Goal: Navigation & Orientation: Find specific page/section

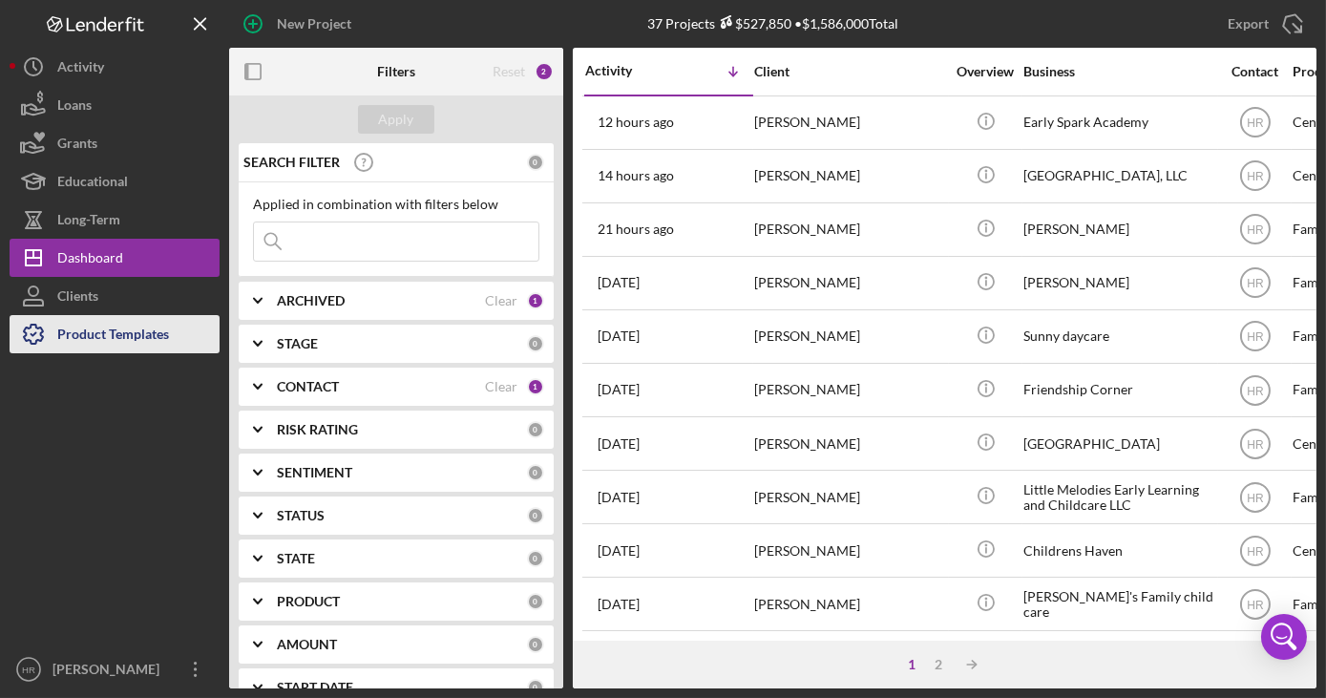
click at [116, 328] on div "Product Templates" at bounding box center [113, 336] width 112 height 43
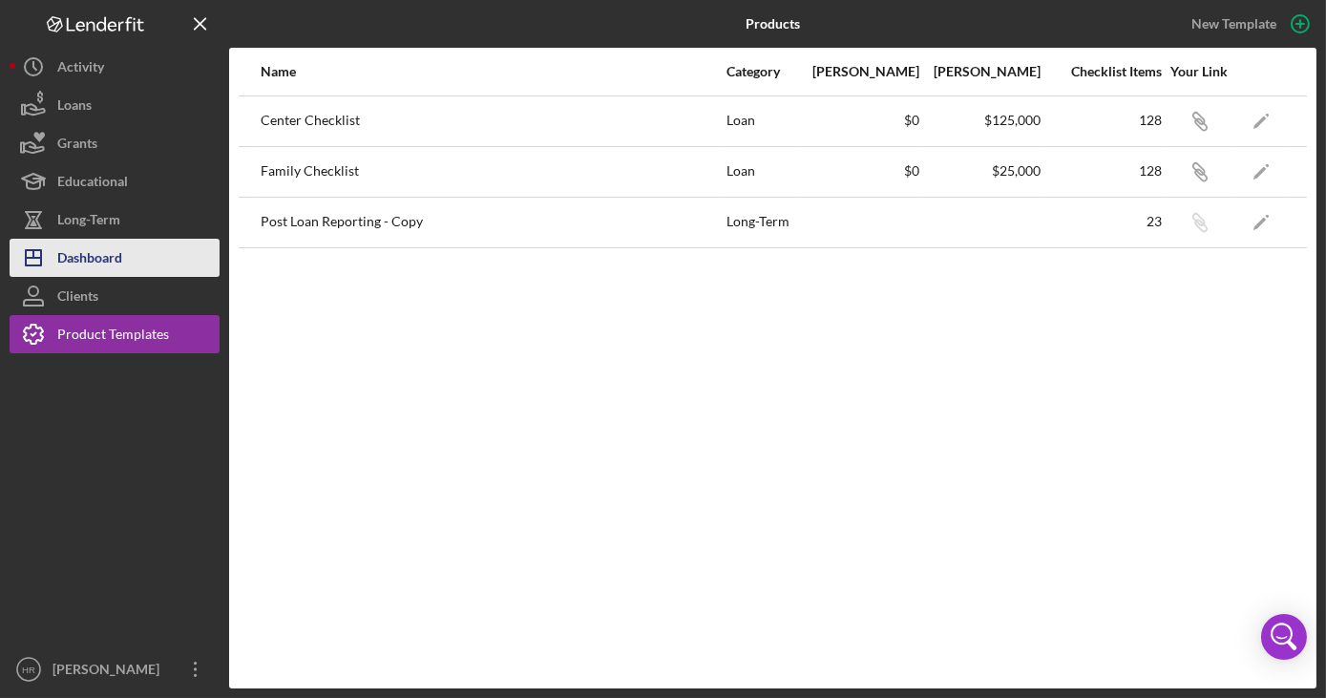
click at [95, 264] on div "Dashboard" at bounding box center [89, 260] width 65 height 43
